Goal: Check status

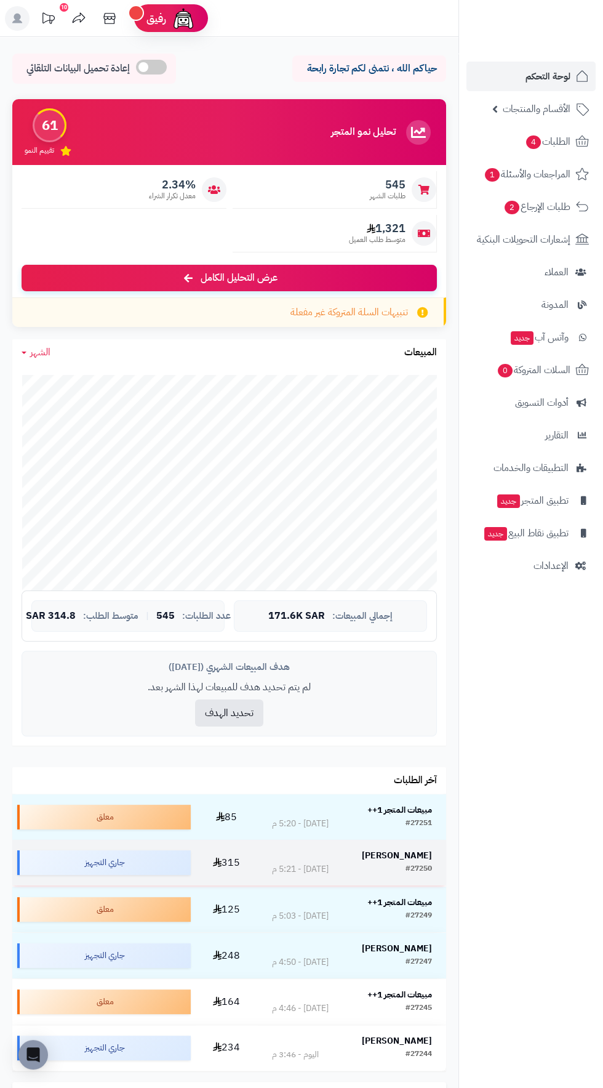
click at [404, 859] on strong "[PERSON_NAME]" at bounding box center [397, 855] width 70 height 13
